Goal: Check status: Check status

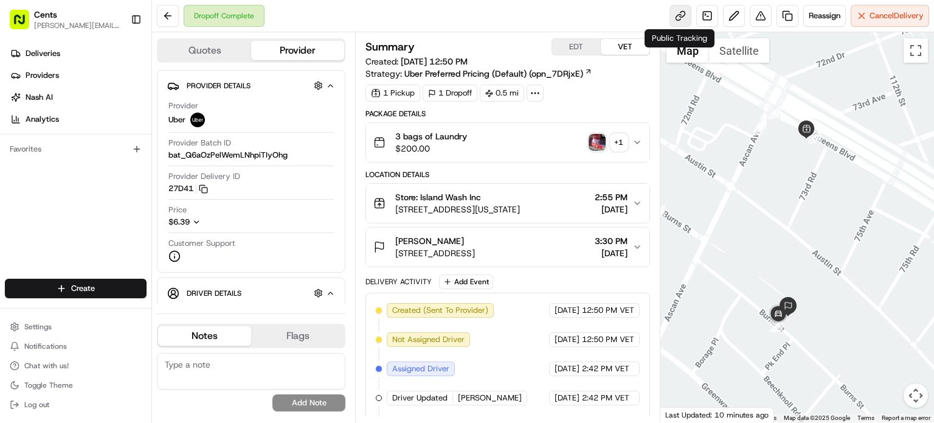
click at [674, 16] on link at bounding box center [681, 16] width 22 height 22
